Goal: Communication & Community: Ask a question

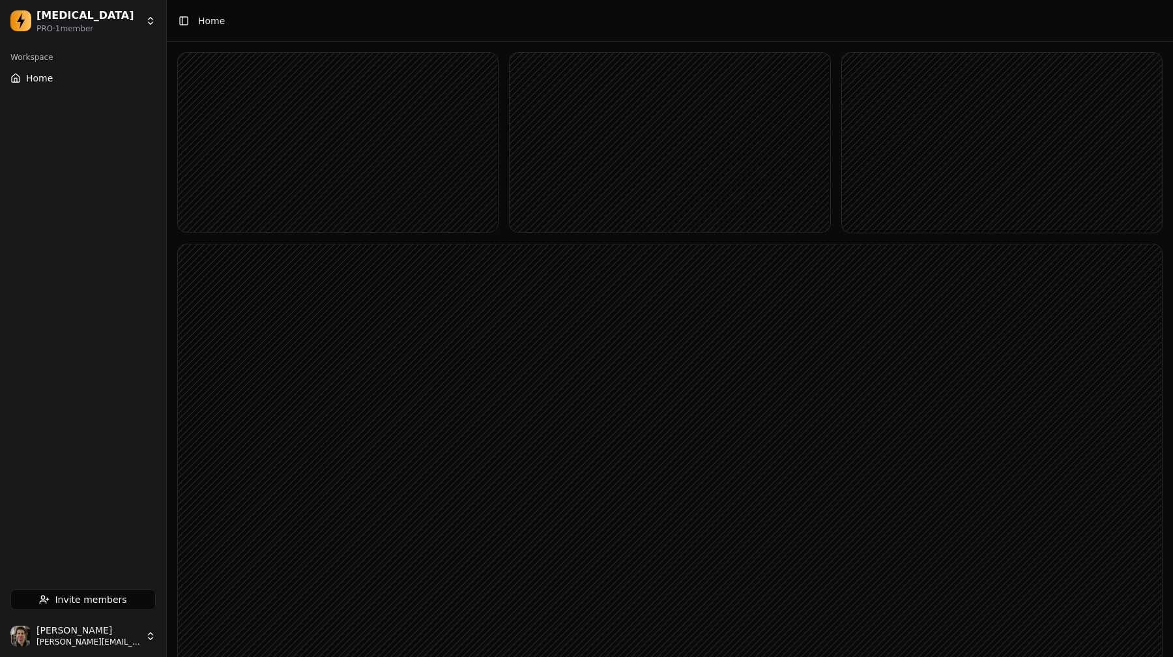
click at [635, 102] on rect at bounding box center [670, 142] width 320 height 179
click at [385, 117] on div "💬" at bounding box center [338, 123] width 249 height 21
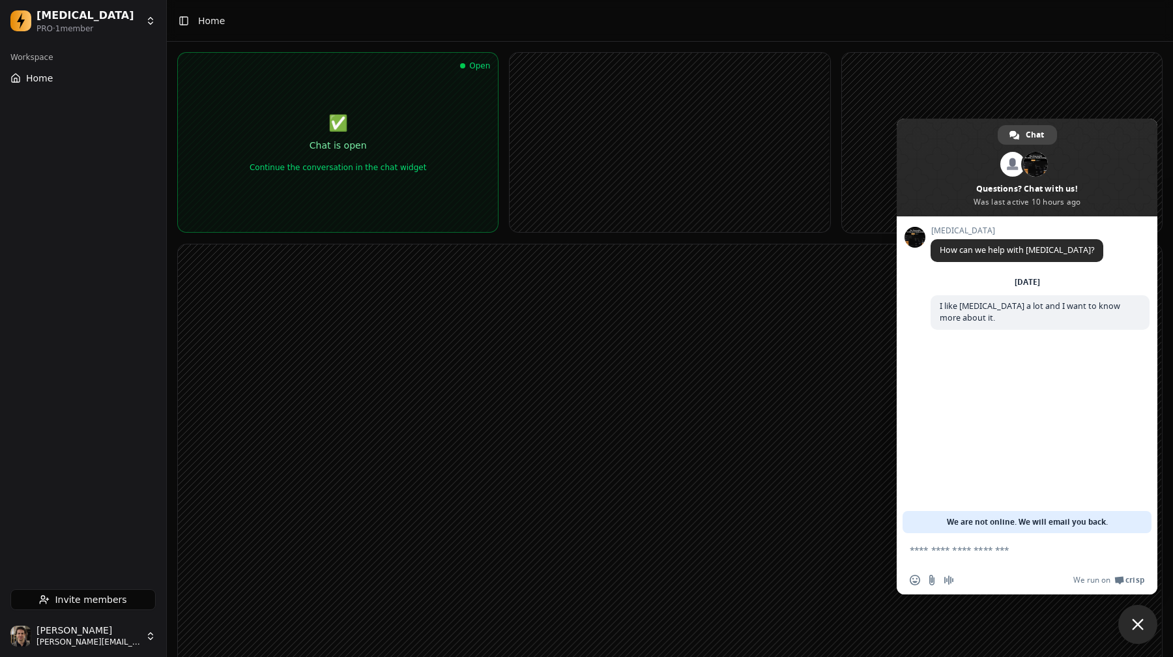
click at [408, 159] on div "Continue the conversation in the chat widget" at bounding box center [338, 162] width 177 height 21
click at [1131, 627] on span "Close chat" at bounding box center [1137, 624] width 39 height 39
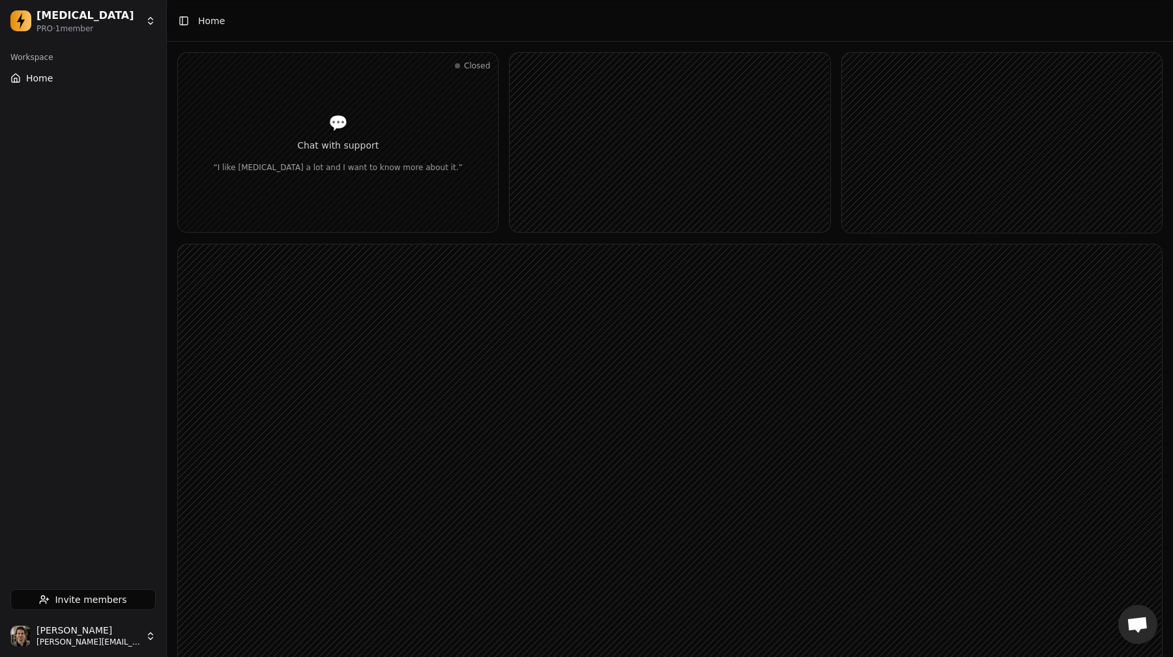
click at [792, 171] on rect at bounding box center [670, 142] width 320 height 179
click at [630, 274] on rect at bounding box center [670, 520] width 984 height 553
click at [572, 333] on rect at bounding box center [670, 520] width 984 height 553
click at [811, 347] on rect at bounding box center [670, 520] width 984 height 553
